Goal: Information Seeking & Learning: Check status

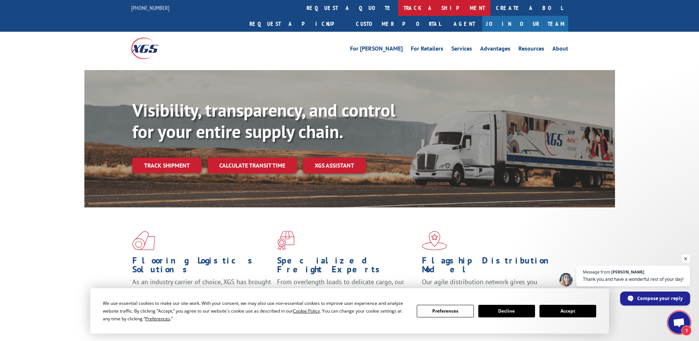
click at [398, 8] on link "track a shipment" at bounding box center [444, 8] width 93 height 16
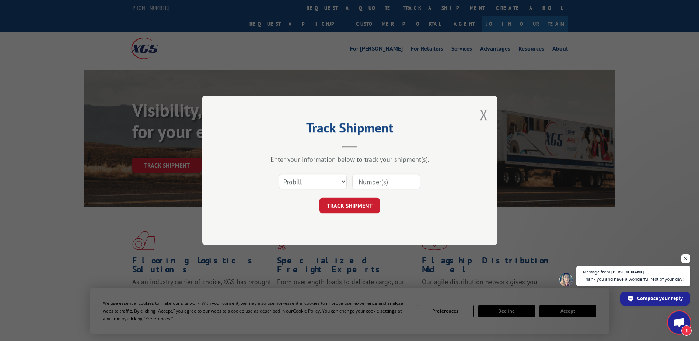
click at [380, 182] on input at bounding box center [386, 181] width 68 height 15
paste input "17341171"
type input "17341171"
click at [361, 205] on button "TRACK SHIPMENT" at bounding box center [350, 205] width 60 height 15
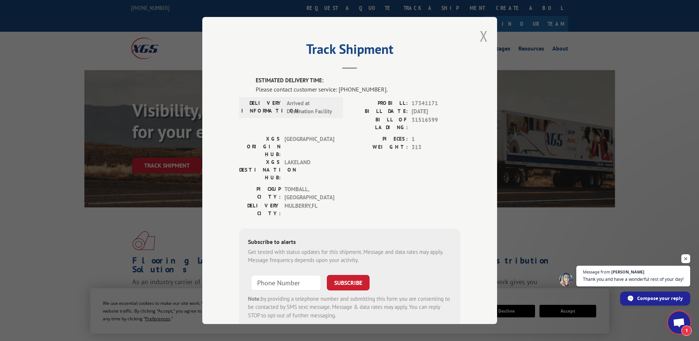
click at [480, 36] on button "Close modal" at bounding box center [484, 36] width 8 height 20
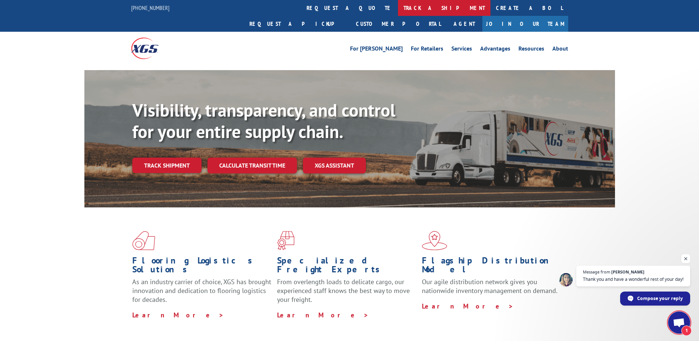
click at [398, 11] on link "track a shipment" at bounding box center [444, 8] width 93 height 16
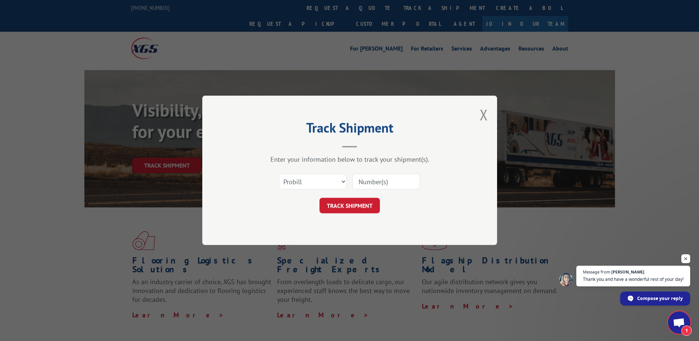
click at [386, 186] on input at bounding box center [386, 181] width 68 height 15
paste input "17341171"
type input "17341171"
click at [355, 213] on div "Track Shipment Enter your information below to track your shipment(s). Select c…" at bounding box center [349, 169] width 295 height 149
click at [358, 206] on button "TRACK SHIPMENT" at bounding box center [350, 205] width 60 height 15
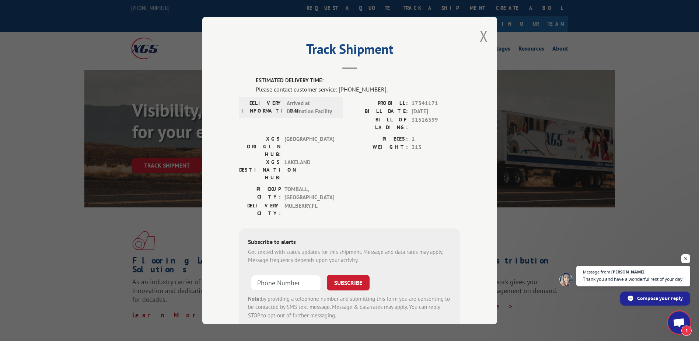
click at [351, 70] on div "Track Shipment ESTIMATED DELIVERY TIME: Please contact customer service: [PHONE…" at bounding box center [349, 170] width 295 height 307
click at [480, 36] on button "Close modal" at bounding box center [484, 36] width 8 height 20
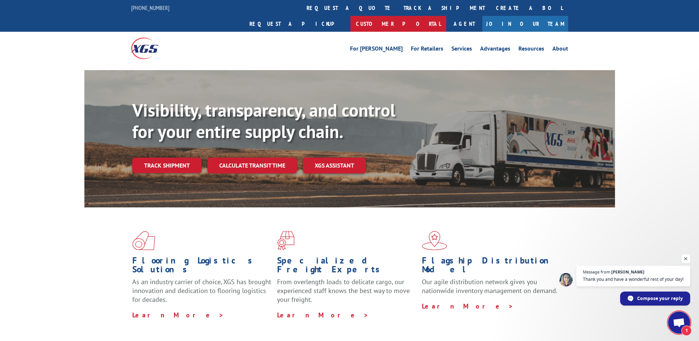
click at [446, 16] on link "Customer Portal" at bounding box center [399, 24] width 96 height 16
